Goal: Task Accomplishment & Management: Complete application form

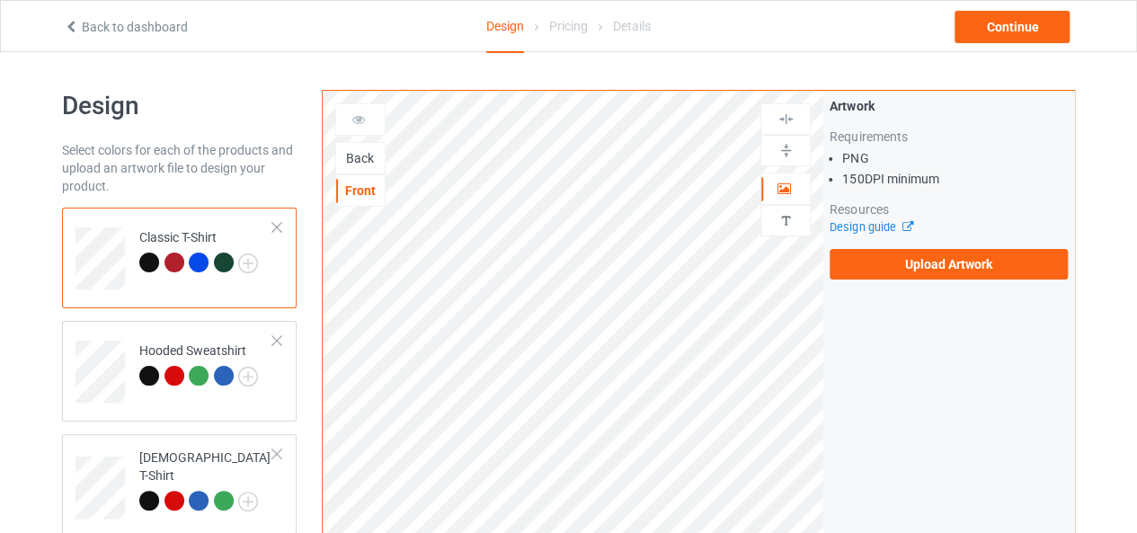
click at [351, 158] on div "Back" at bounding box center [360, 158] width 49 height 18
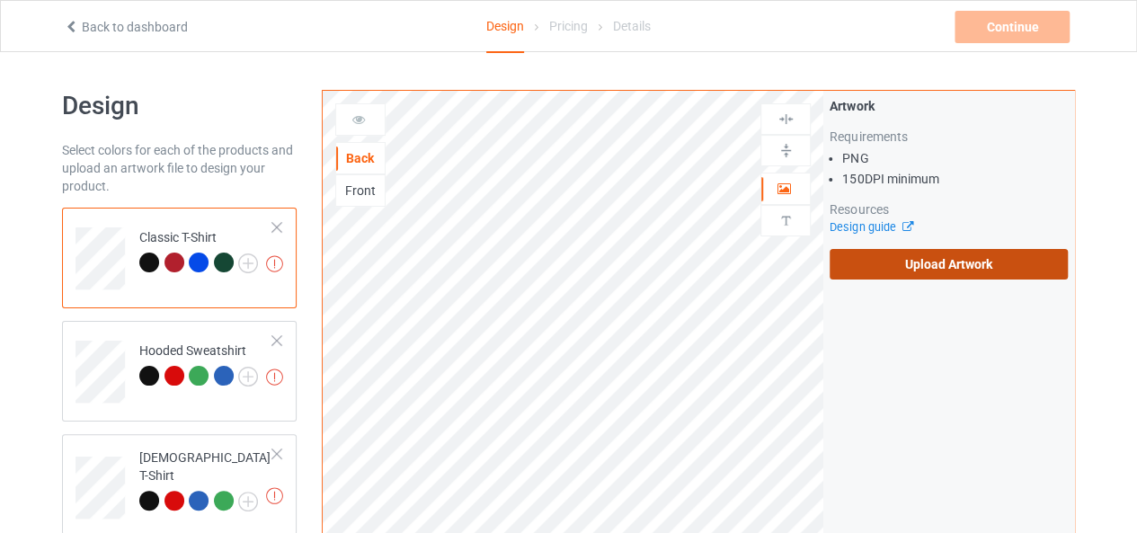
click at [898, 263] on label "Upload Artwork" at bounding box center [948, 264] width 238 height 31
click at [0, 0] on input "Upload Artwork" at bounding box center [0, 0] width 0 height 0
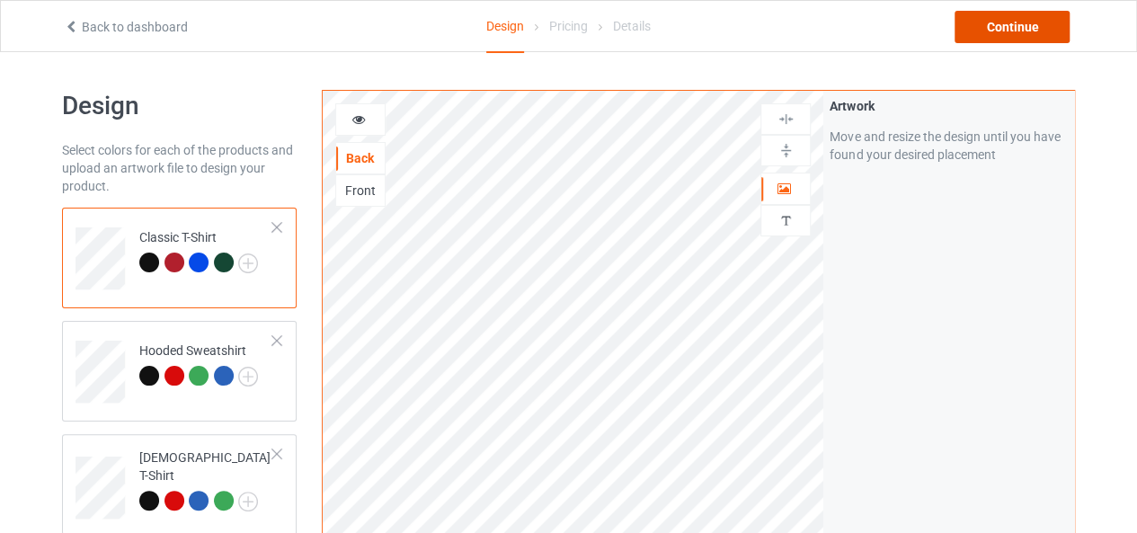
click at [1013, 33] on div "Continue" at bounding box center [1011, 27] width 115 height 32
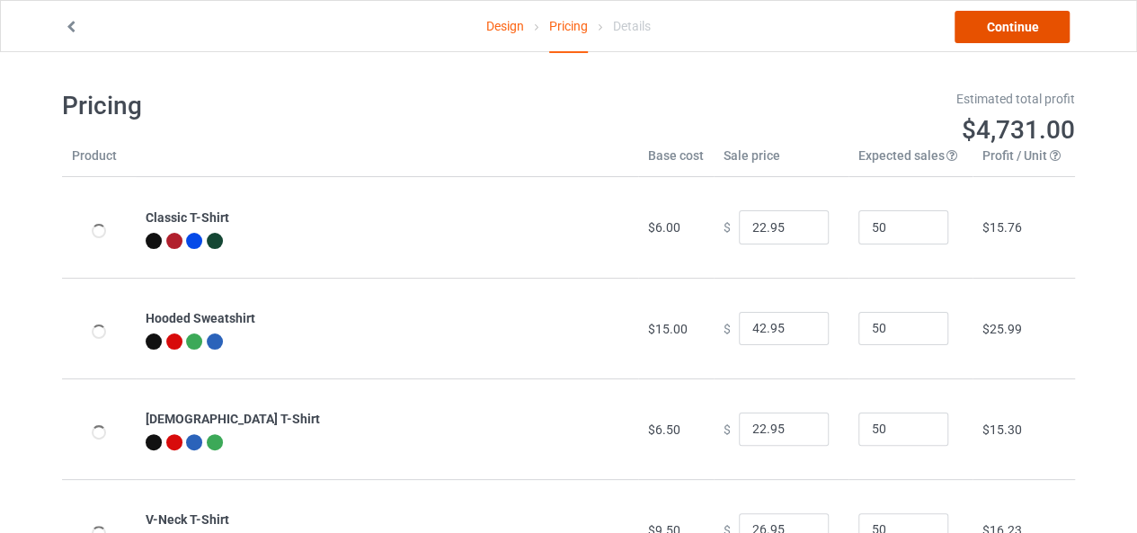
click at [1013, 33] on link "Continue" at bounding box center [1011, 27] width 115 height 32
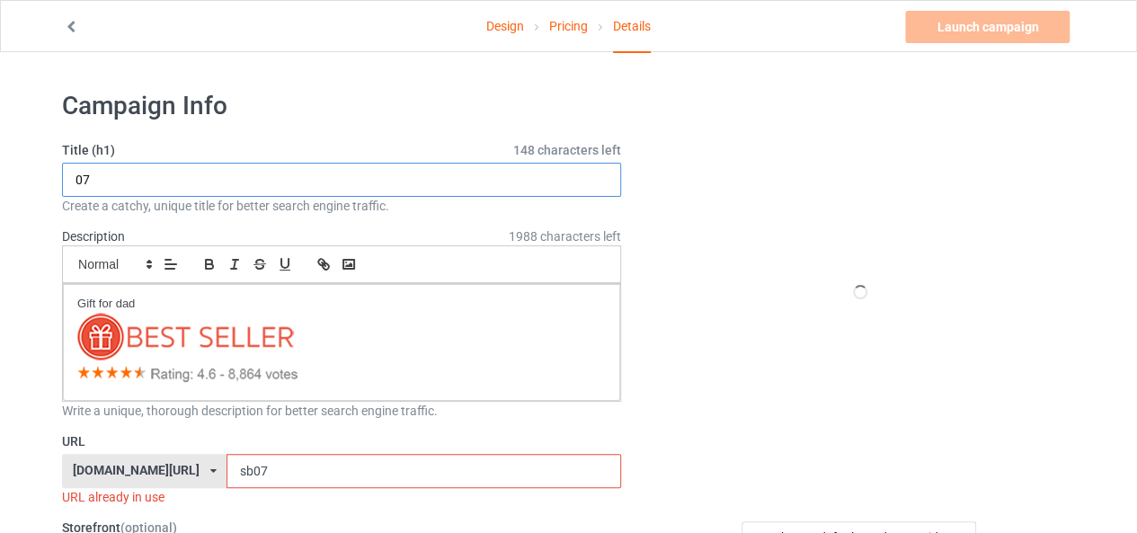
click at [75, 175] on input "07" at bounding box center [341, 180] width 559 height 34
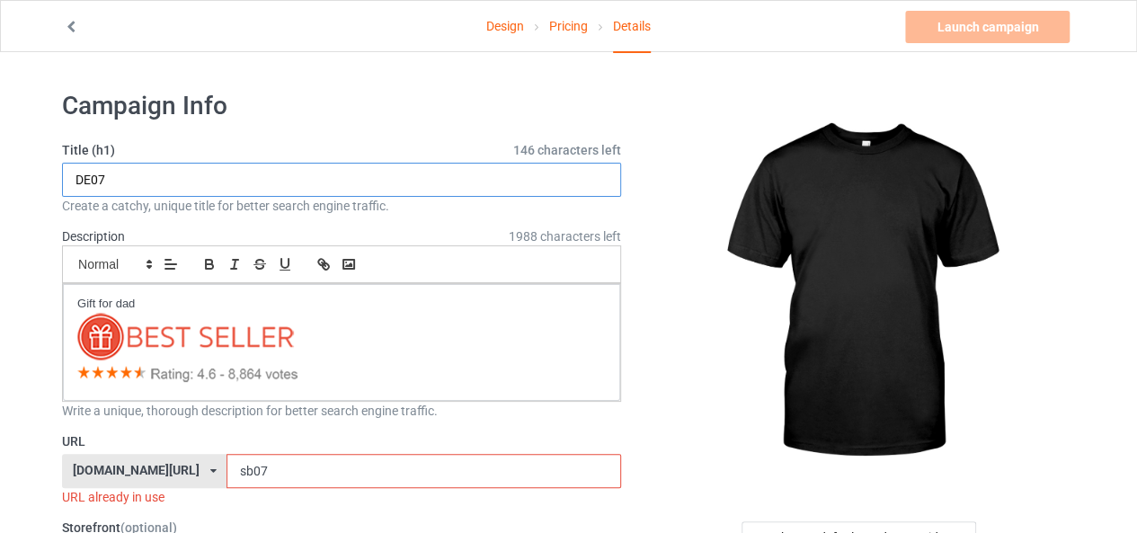
drag, startPoint x: 99, startPoint y: 179, endPoint x: 124, endPoint y: 179, distance: 25.2
click at [124, 179] on input "DE07" at bounding box center [341, 180] width 559 height 34
click at [92, 177] on input "DE00" at bounding box center [341, 180] width 559 height 34
type input "DE00"
drag, startPoint x: 212, startPoint y: 470, endPoint x: 191, endPoint y: 474, distance: 21.0
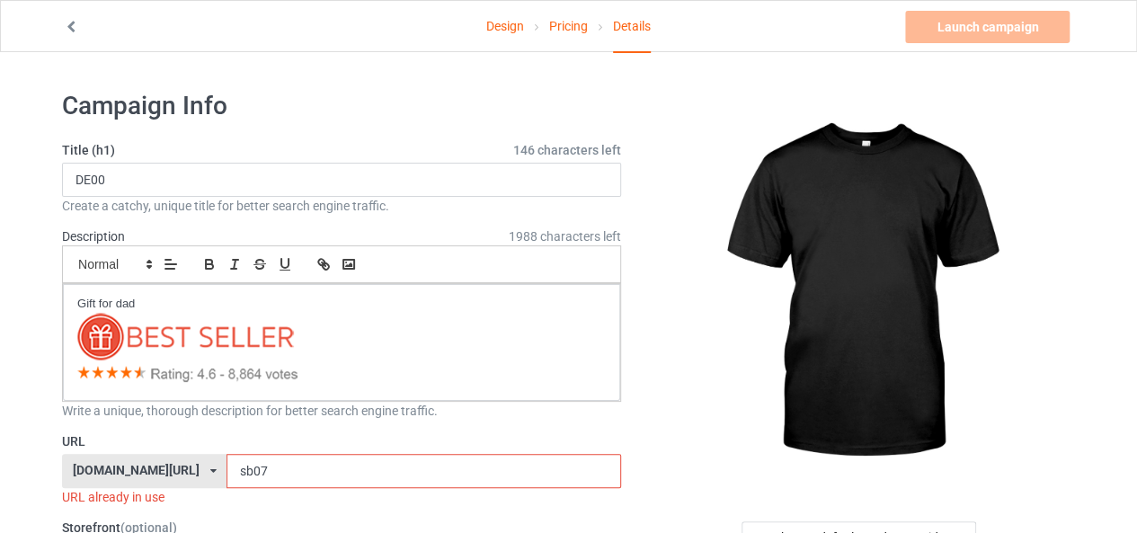
click at [226, 474] on input "sb07" at bounding box center [423, 471] width 394 height 34
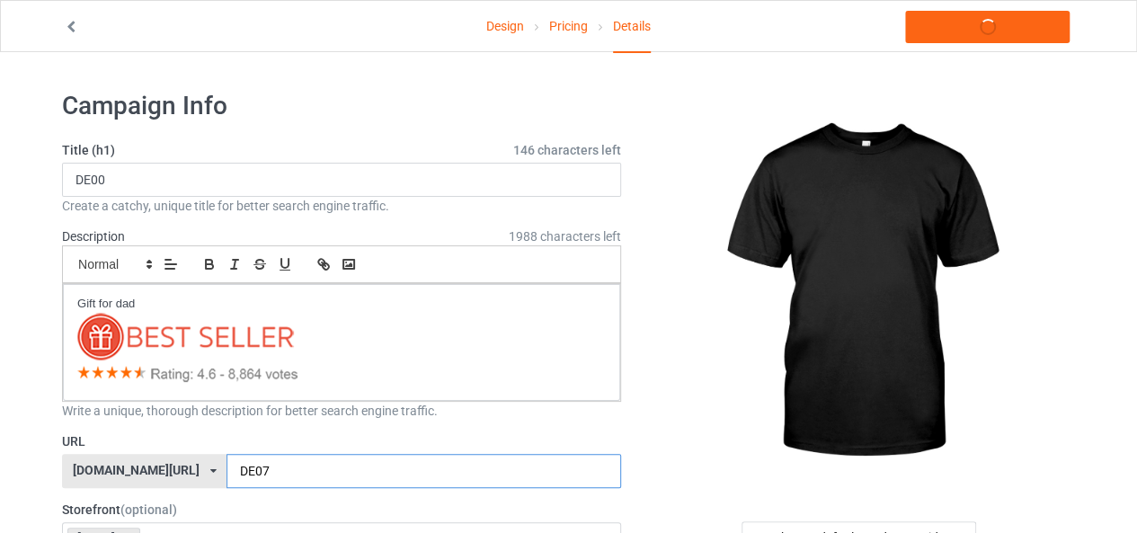
click at [226, 472] on input "DE07" at bounding box center [423, 471] width 394 height 34
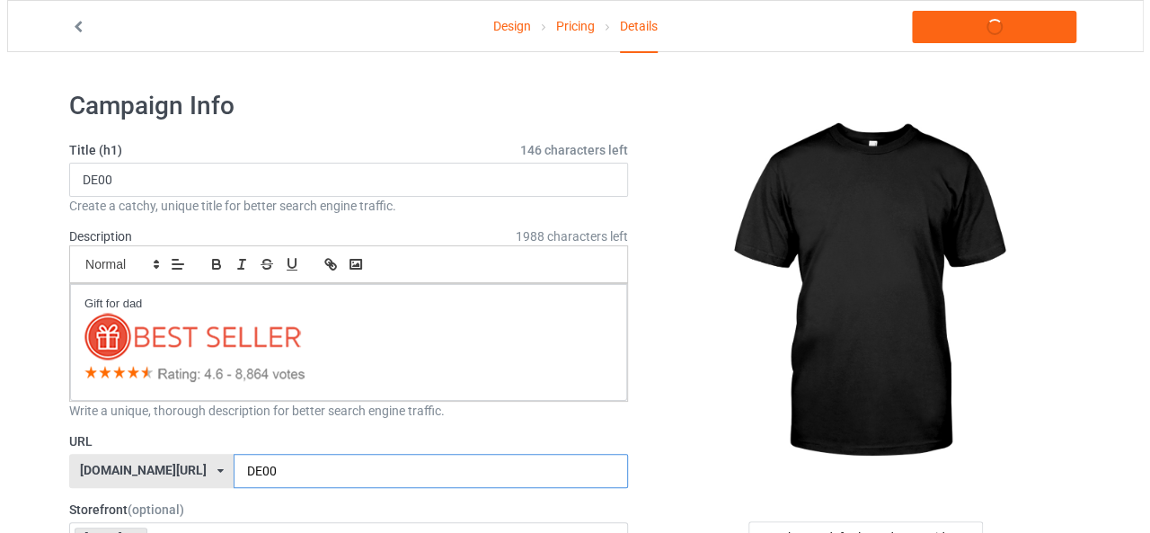
scroll to position [180, 0]
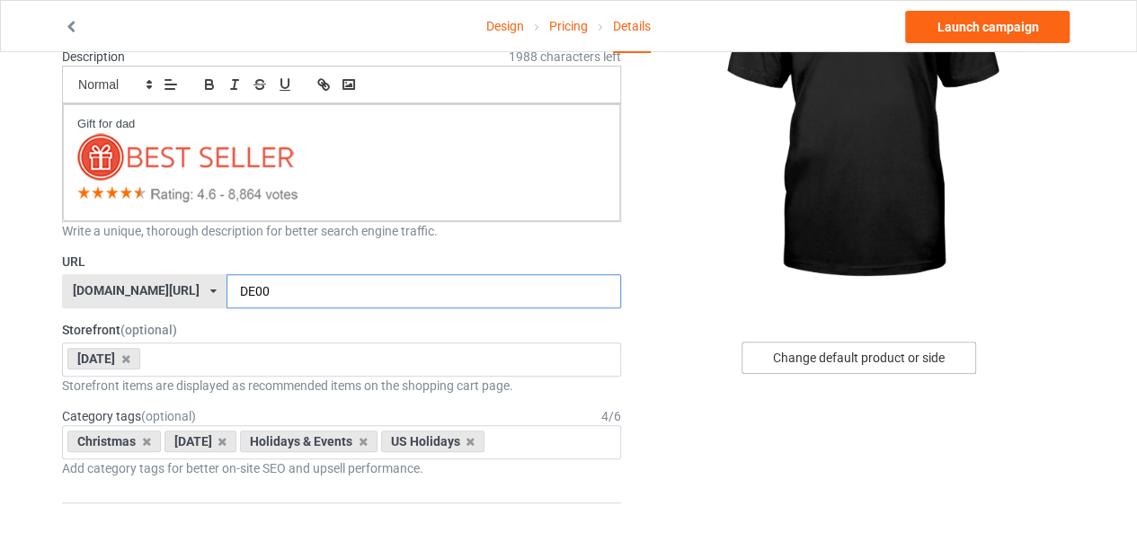
type input "DE00"
click at [819, 363] on div "Change default product or side" at bounding box center [858, 357] width 235 height 32
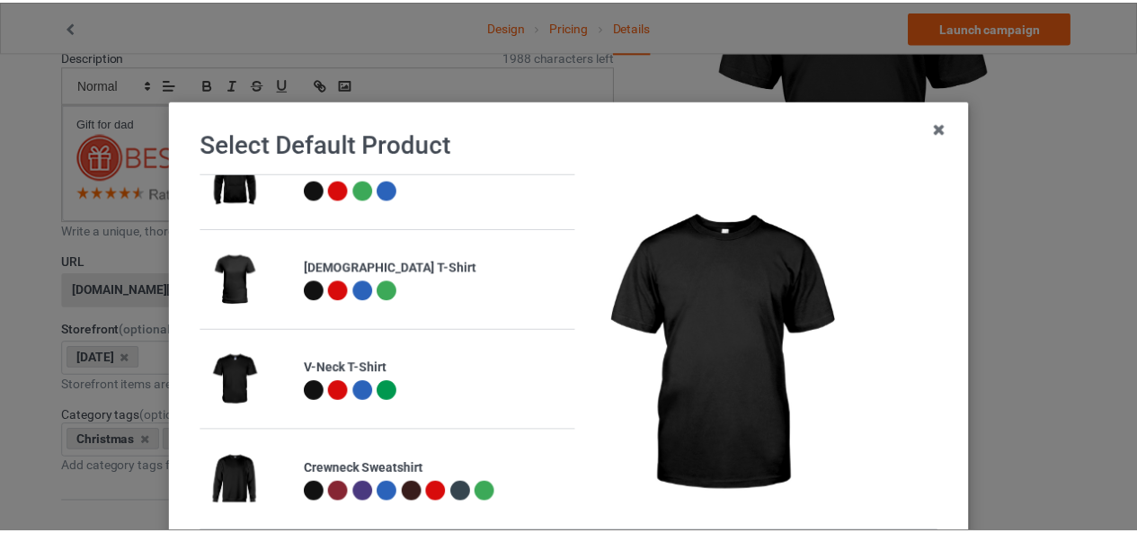
scroll to position [180, 0]
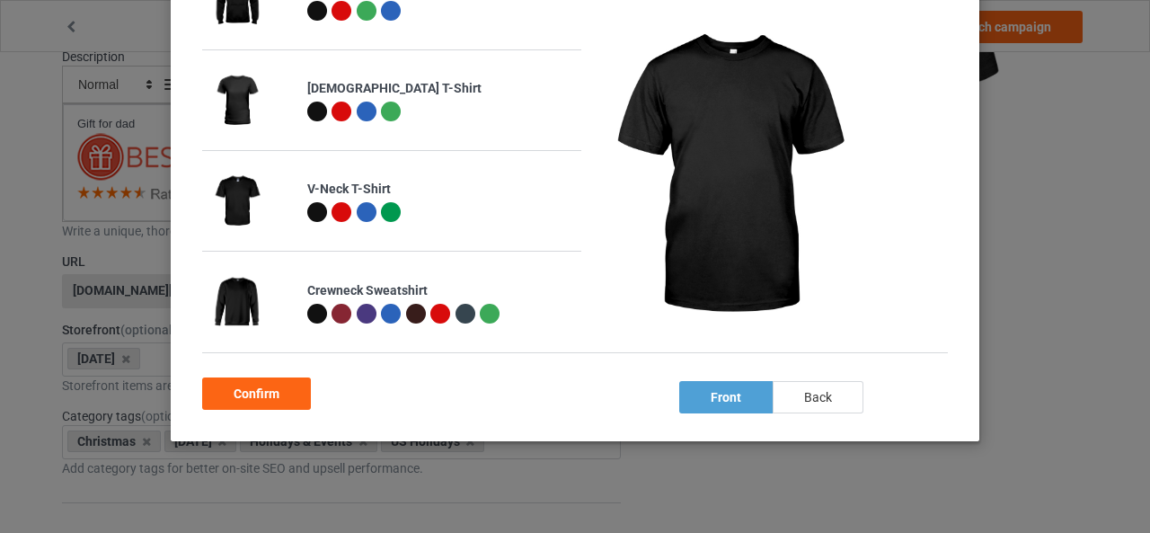
click at [818, 402] on div "back" at bounding box center [818, 397] width 91 height 32
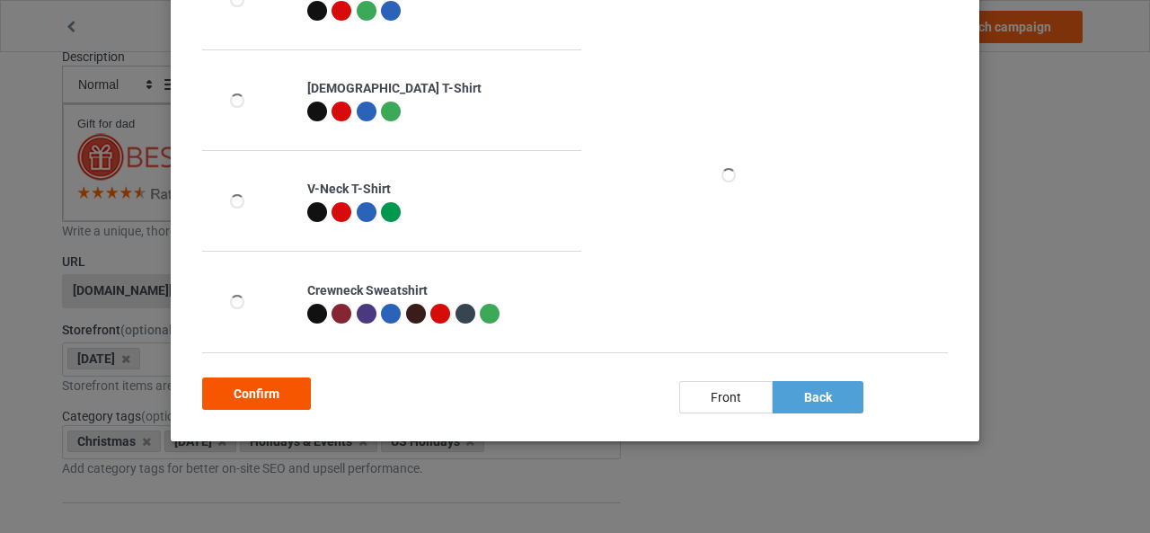
click at [275, 400] on div "Confirm" at bounding box center [256, 393] width 109 height 32
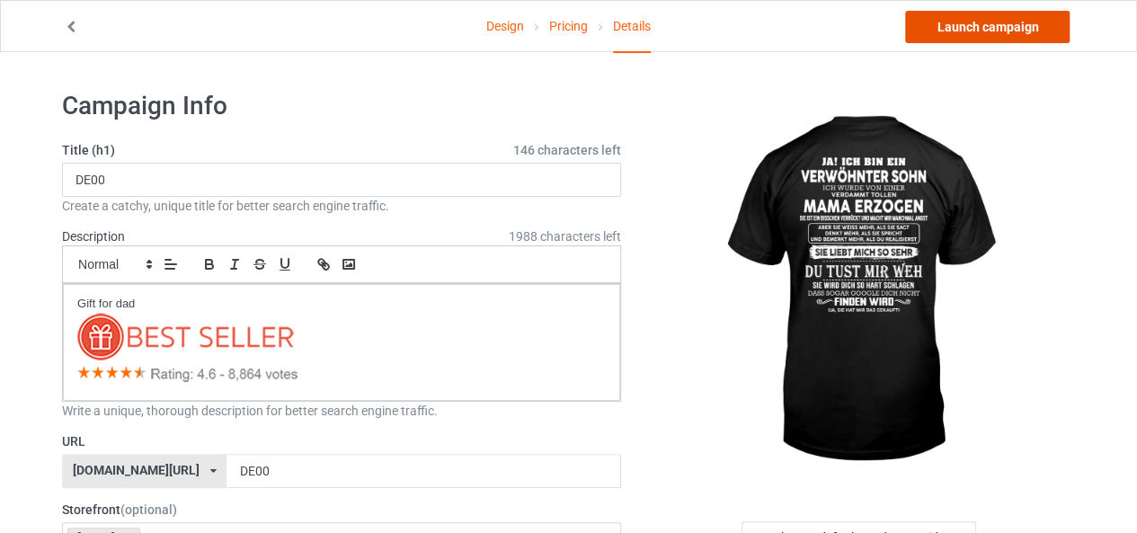
click at [990, 28] on link "Launch campaign" at bounding box center [987, 27] width 164 height 32
